Goal: Information Seeking & Learning: Learn about a topic

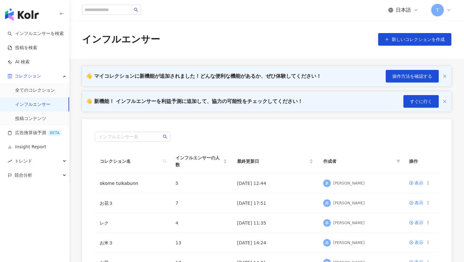
click at [14, 12] on img "button" at bounding box center [22, 14] width 34 height 13
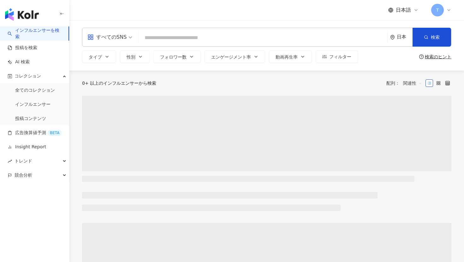
click at [16, 36] on link "インフルエンサーを検索" at bounding box center [36, 33] width 56 height 12
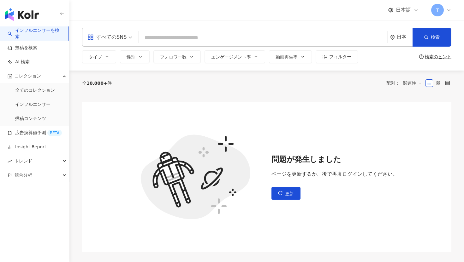
click at [187, 43] on input "search" at bounding box center [262, 38] width 243 height 12
click at [289, 193] on span "更新" at bounding box center [289, 193] width 9 height 5
click at [286, 195] on span "更新" at bounding box center [289, 193] width 9 height 5
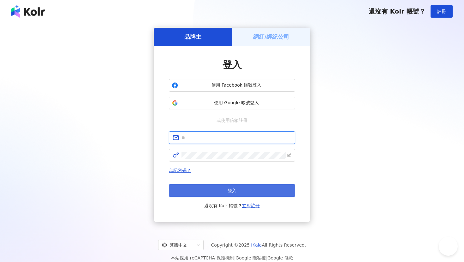
type input "**********"
click at [236, 185] on button "登入" at bounding box center [232, 190] width 126 height 13
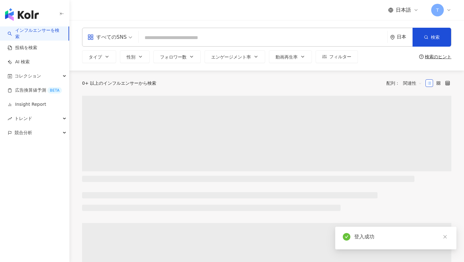
click at [243, 39] on input "search" at bounding box center [262, 38] width 243 height 12
type input "**********"
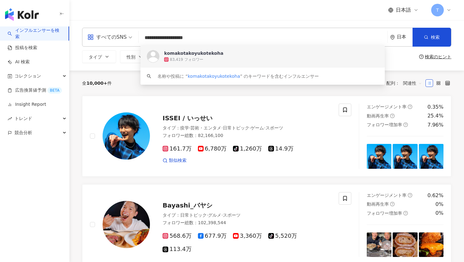
click at [201, 54] on div "komakotakoyukotekoha" at bounding box center [193, 53] width 59 height 6
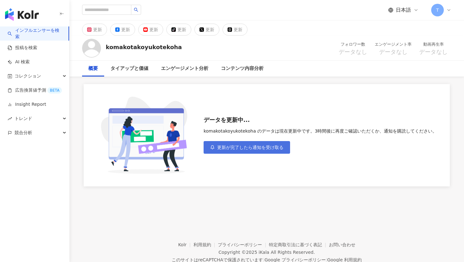
click at [235, 147] on span "更新が完了したら通知を受け取る" at bounding box center [250, 147] width 66 height 5
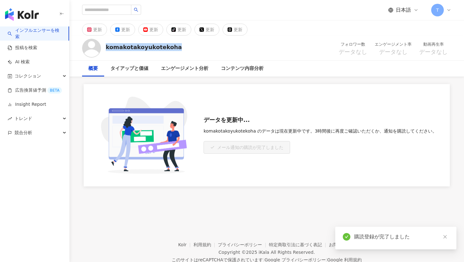
drag, startPoint x: 107, startPoint y: 46, endPoint x: 193, endPoint y: 46, distance: 85.8
click at [193, 46] on div "komakotakoyukotekoha フォロワー数 データなし エンゲージメント率 データなし 動画再生率 データなし" at bounding box center [266, 48] width 394 height 25
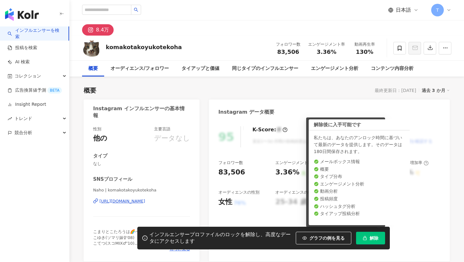
click at [368, 235] on button "解除" at bounding box center [370, 238] width 29 height 13
